Goal: Information Seeking & Learning: Understand process/instructions

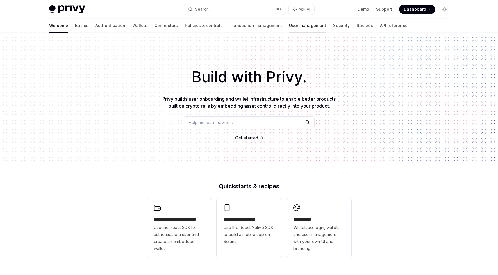
click at [289, 24] on link "User management" at bounding box center [307, 26] width 37 height 14
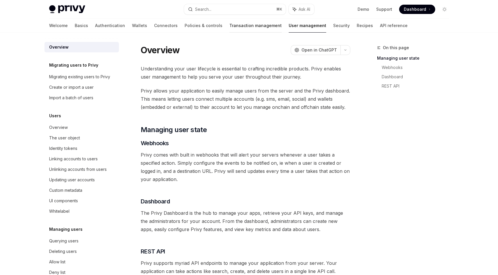
click at [229, 28] on link "Transaction management" at bounding box center [255, 26] width 52 height 14
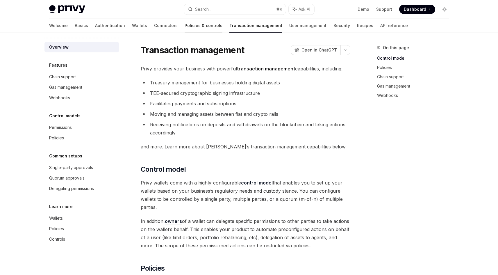
click at [188, 27] on link "Policies & controls" at bounding box center [204, 26] width 38 height 14
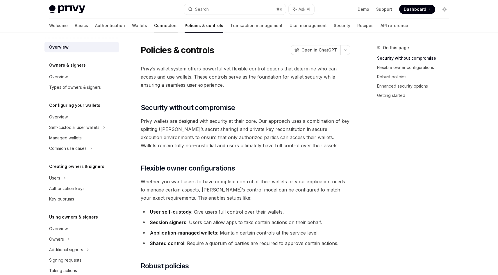
click at [154, 26] on link "Connectors" at bounding box center [166, 26] width 24 height 14
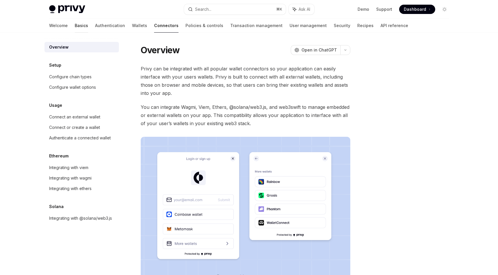
click at [75, 25] on link "Basics" at bounding box center [81, 26] width 13 height 14
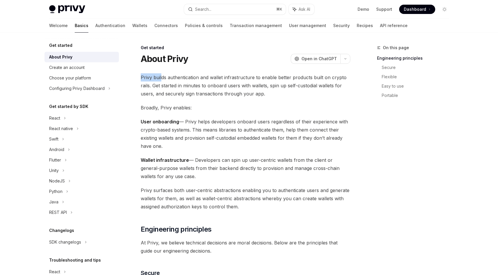
drag, startPoint x: 144, startPoint y: 77, endPoint x: 162, endPoint y: 80, distance: 18.5
click at [162, 80] on span "Privy builds authentication and wallet infrastructure to enable better products…" at bounding box center [246, 85] width 210 height 24
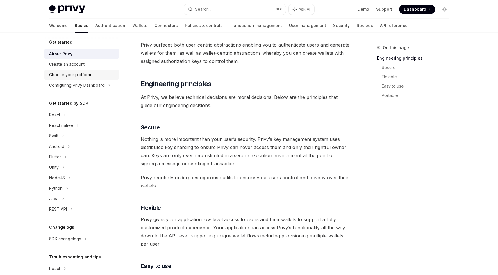
scroll to position [5, 0]
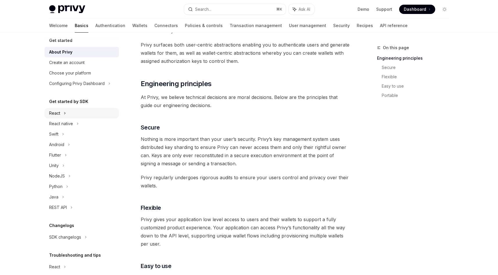
click at [78, 113] on div "React" at bounding box center [81, 113] width 74 height 10
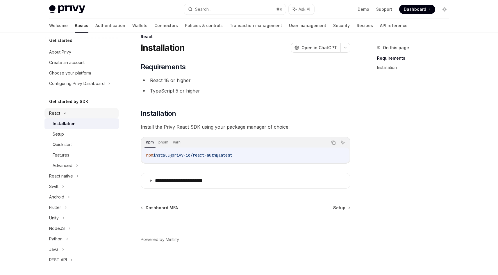
click at [78, 113] on div "React" at bounding box center [81, 113] width 74 height 10
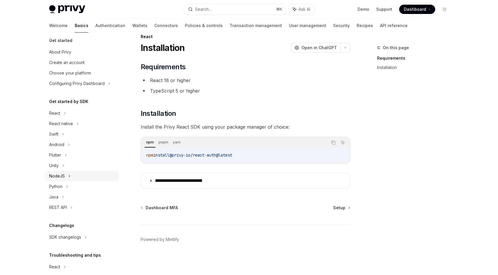
click at [68, 176] on icon at bounding box center [69, 175] width 2 height 7
type textarea "*"
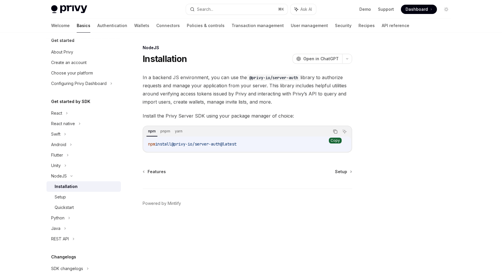
click at [336, 131] on icon "Copy the contents from the code block" at bounding box center [335, 131] width 5 height 5
click at [79, 196] on div "Setup" at bounding box center [86, 196] width 63 height 7
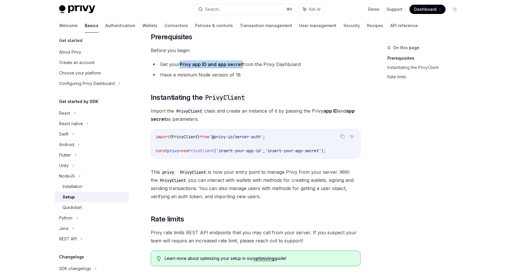
scroll to position [53, 0]
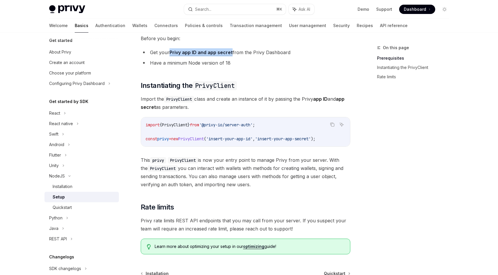
type textarea "*"
